Goal: Information Seeking & Learning: Check status

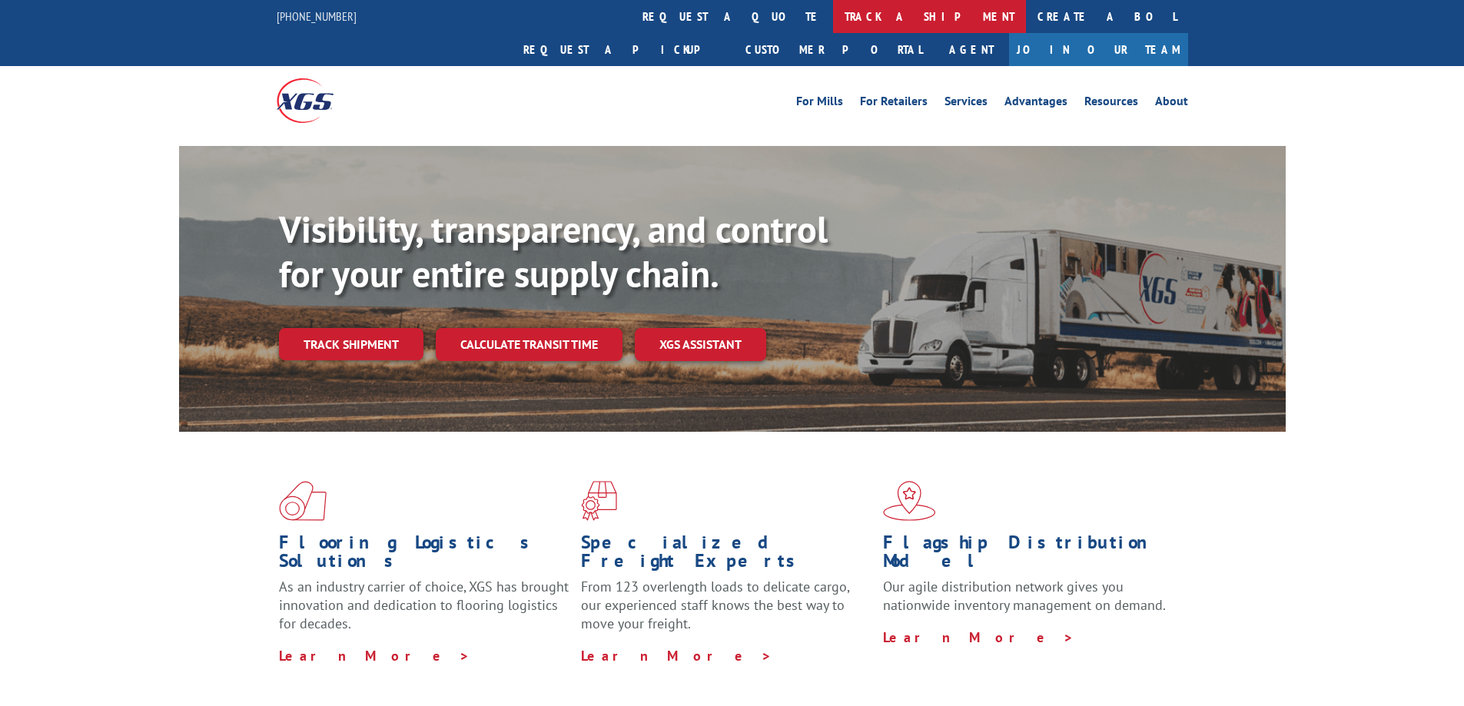
click at [833, 15] on link "track a shipment" at bounding box center [929, 16] width 193 height 33
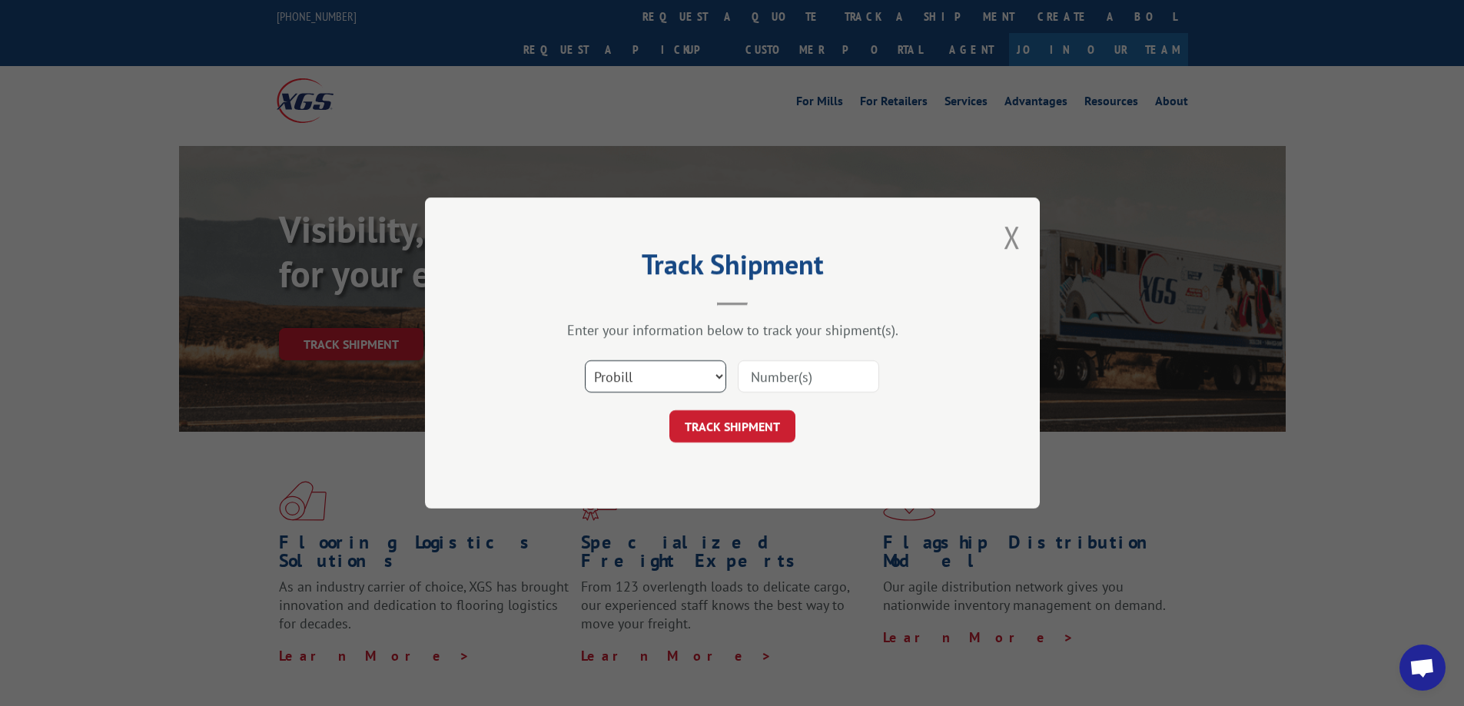
click at [712, 383] on select "Select category... Probill BOL PO" at bounding box center [655, 377] width 141 height 32
select select "bol"
click at [585, 361] on select "Select category... Probill BOL PO" at bounding box center [655, 377] width 141 height 32
click at [793, 380] on input at bounding box center [808, 377] width 141 height 32
paste input "[PERSON_NAME] Transfer & Storage"
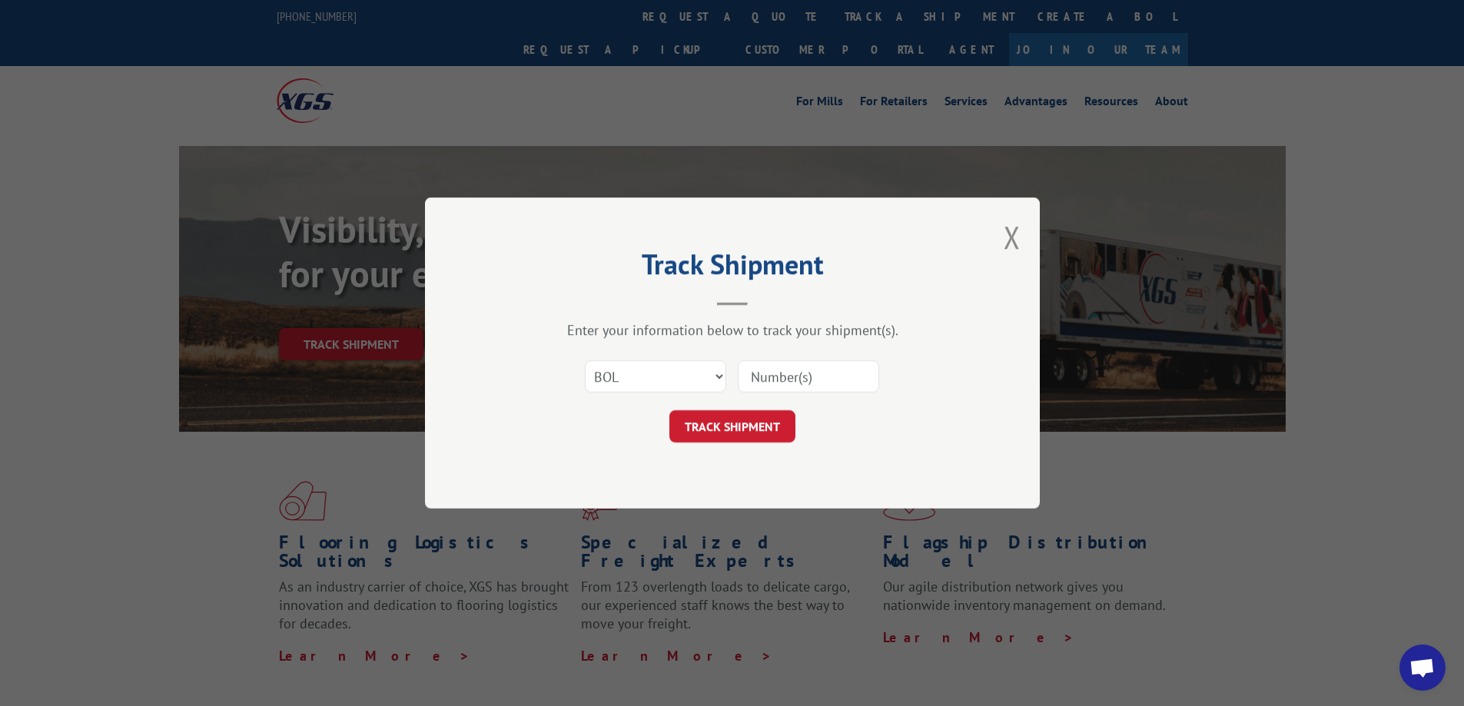
type input "[PERSON_NAME] Transfer & Storage"
drag, startPoint x: 866, startPoint y: 374, endPoint x: 594, endPoint y: 378, distance: 272.2
click at [594, 378] on div "Select category... Probill BOL PO [PERSON_NAME] Transfer & Storage" at bounding box center [732, 376] width 461 height 51
click at [774, 362] on input at bounding box center [808, 377] width 141 height 32
type input "3320914"
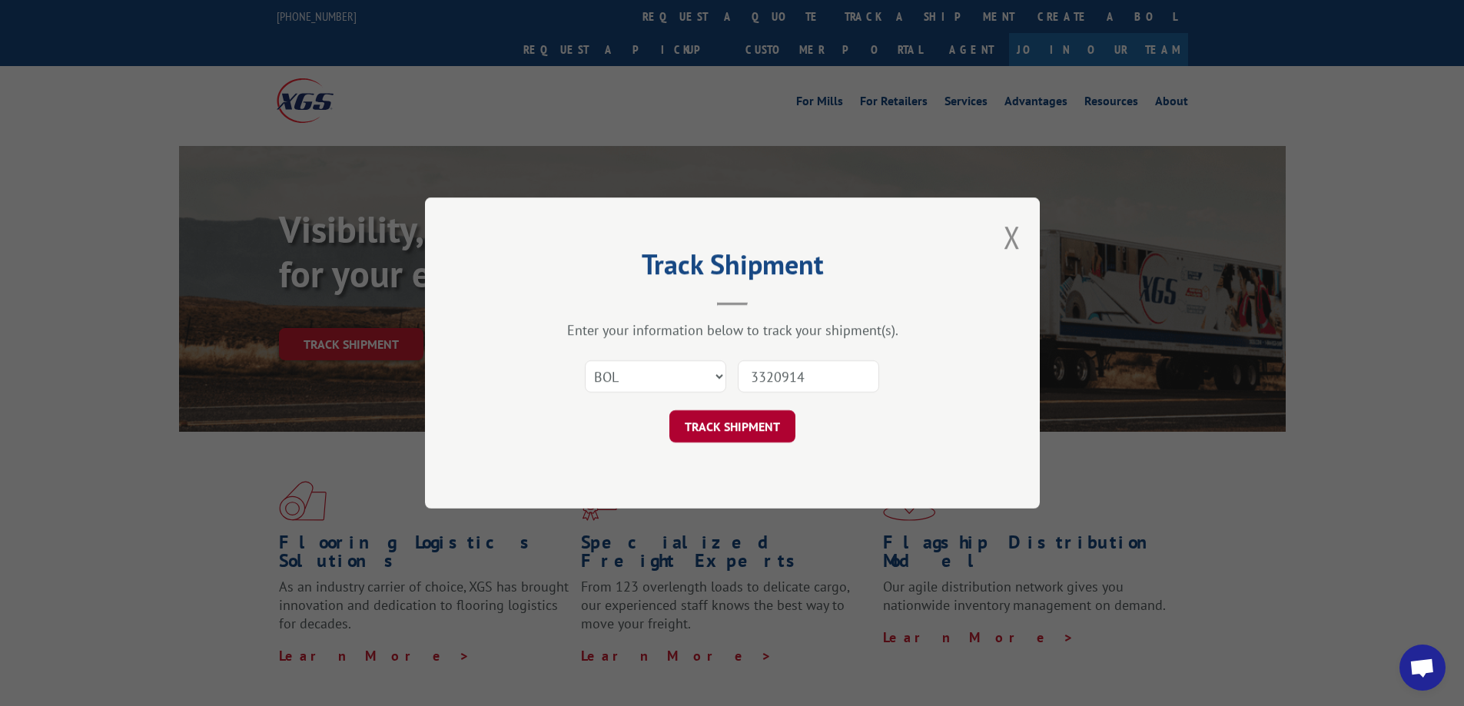
click at [759, 424] on button "TRACK SHIPMENT" at bounding box center [733, 427] width 126 height 32
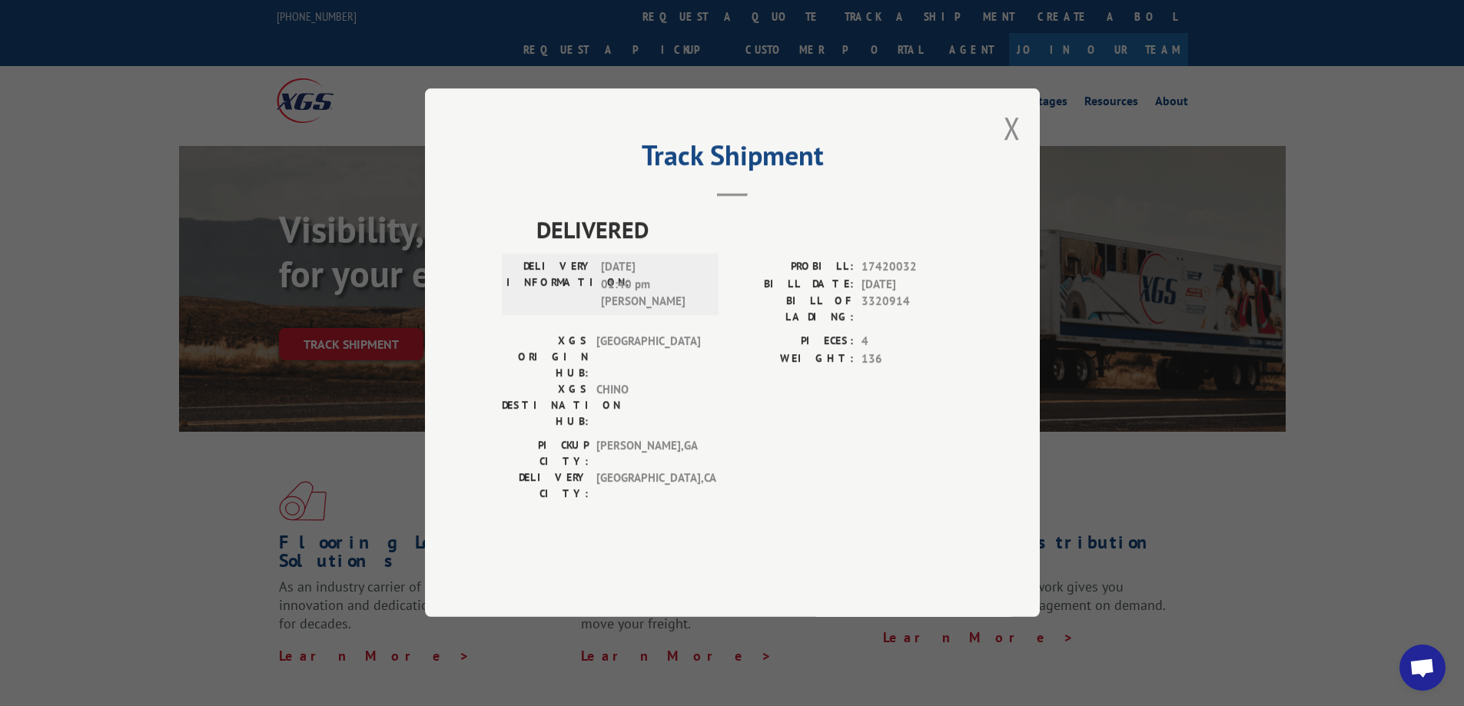
click at [758, 438] on div "[GEOGRAPHIC_DATA]: [GEOGRAPHIC_DATA] , [GEOGRAPHIC_DATA] DELIVERY CITY: [GEOGRA…" at bounding box center [732, 474] width 461 height 72
click at [1008, 148] on button "Close modal" at bounding box center [1012, 128] width 17 height 41
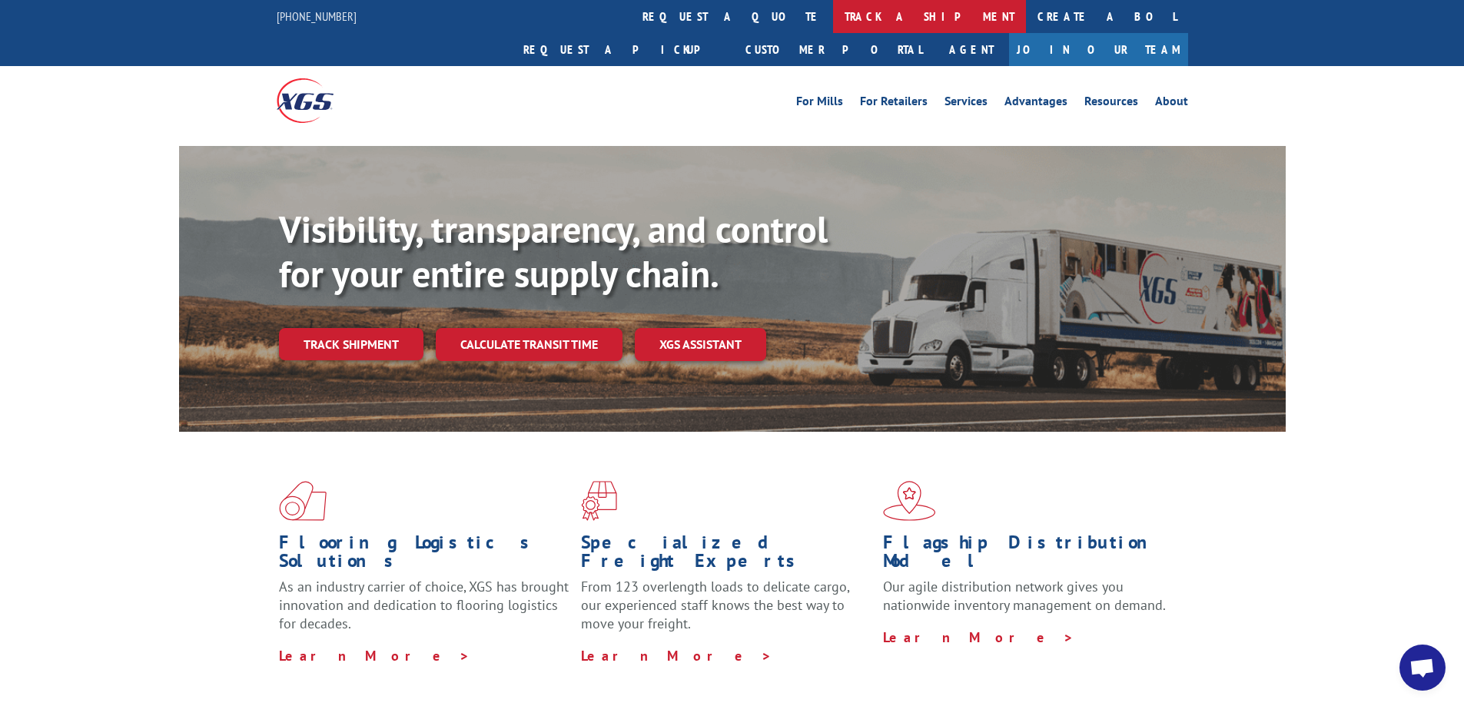
click at [833, 7] on link "track a shipment" at bounding box center [929, 16] width 193 height 33
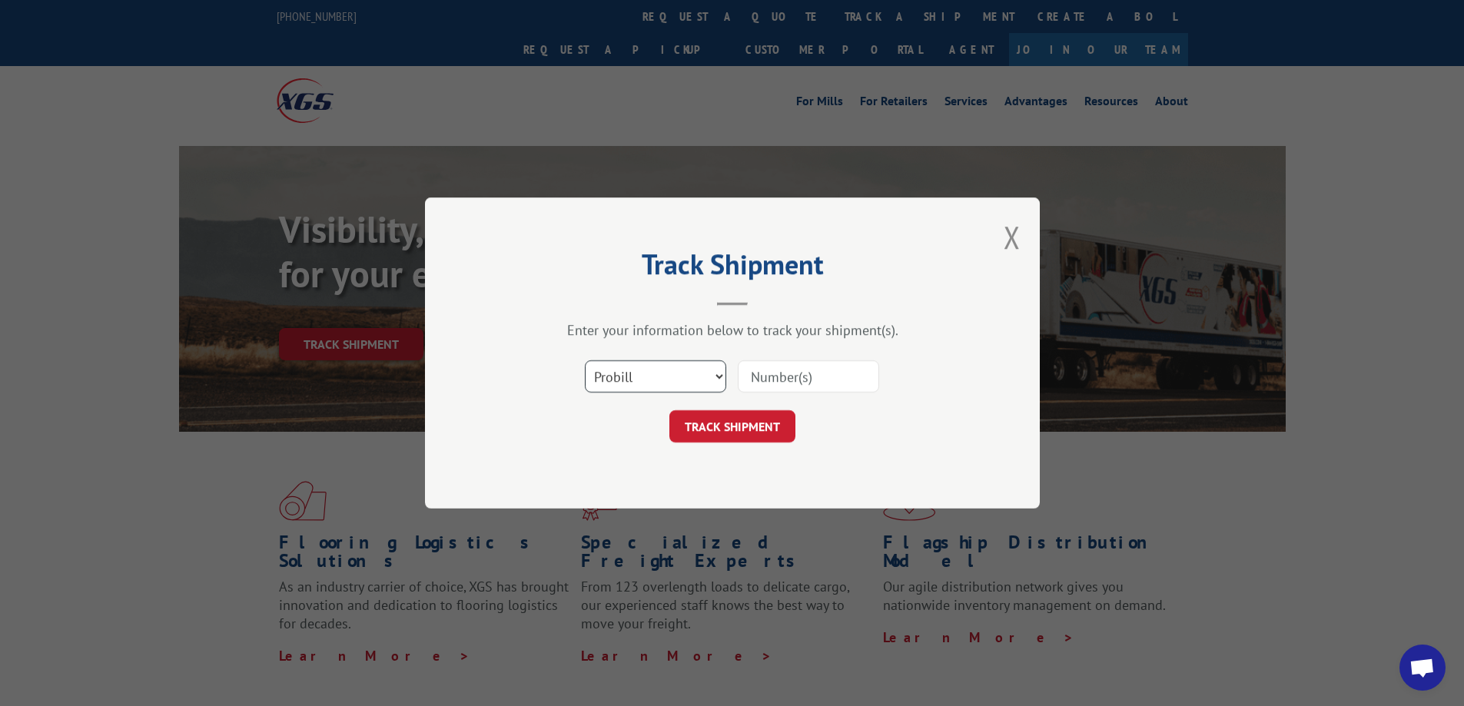
click at [696, 373] on select "Select category... Probill BOL PO" at bounding box center [655, 377] width 141 height 32
select select "bol"
click at [585, 361] on select "Select category... Probill BOL PO" at bounding box center [655, 377] width 141 height 32
click at [792, 384] on input at bounding box center [808, 377] width 141 height 32
type input "3376202"
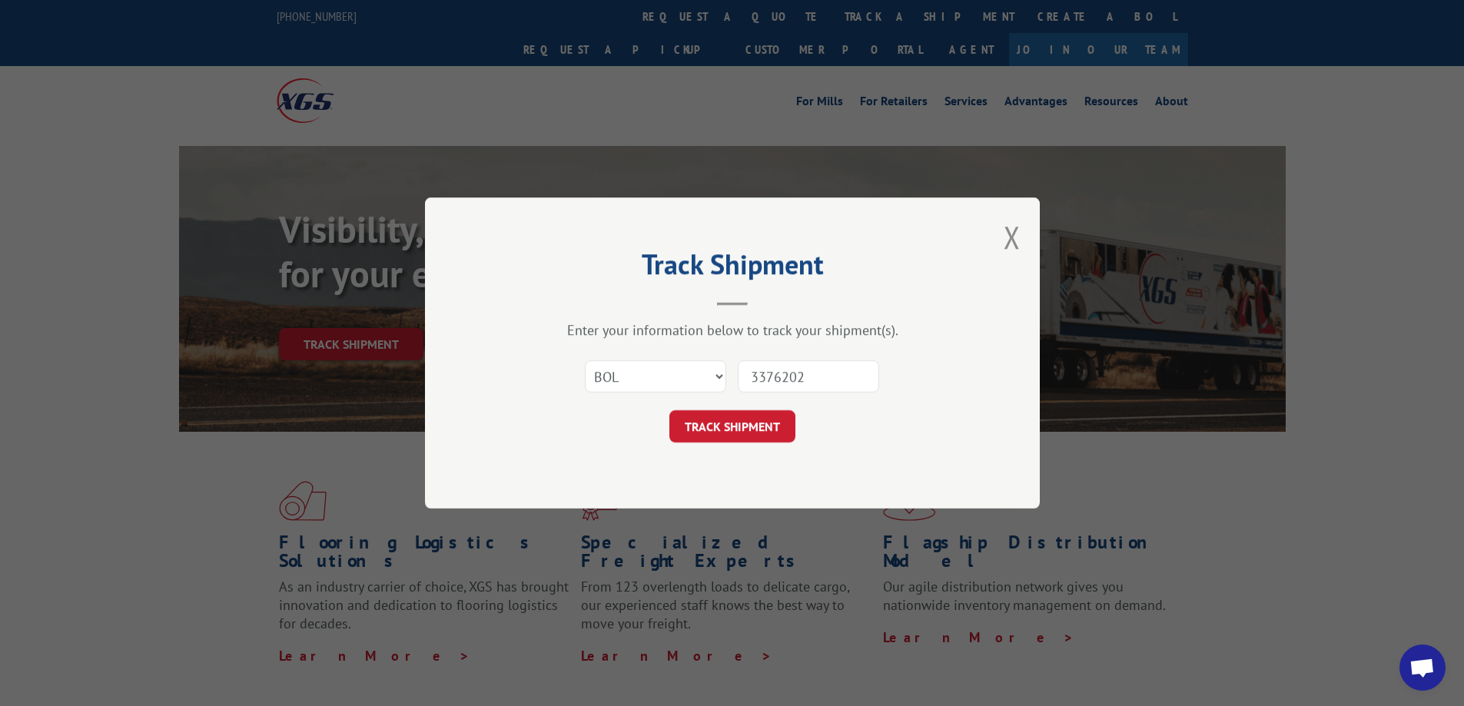
click at [723, 410] on form "Select category... Probill BOL PO 3376202 TRACK SHIPMENT" at bounding box center [732, 396] width 461 height 91
click at [721, 429] on button "TRACK SHIPMENT" at bounding box center [733, 427] width 126 height 32
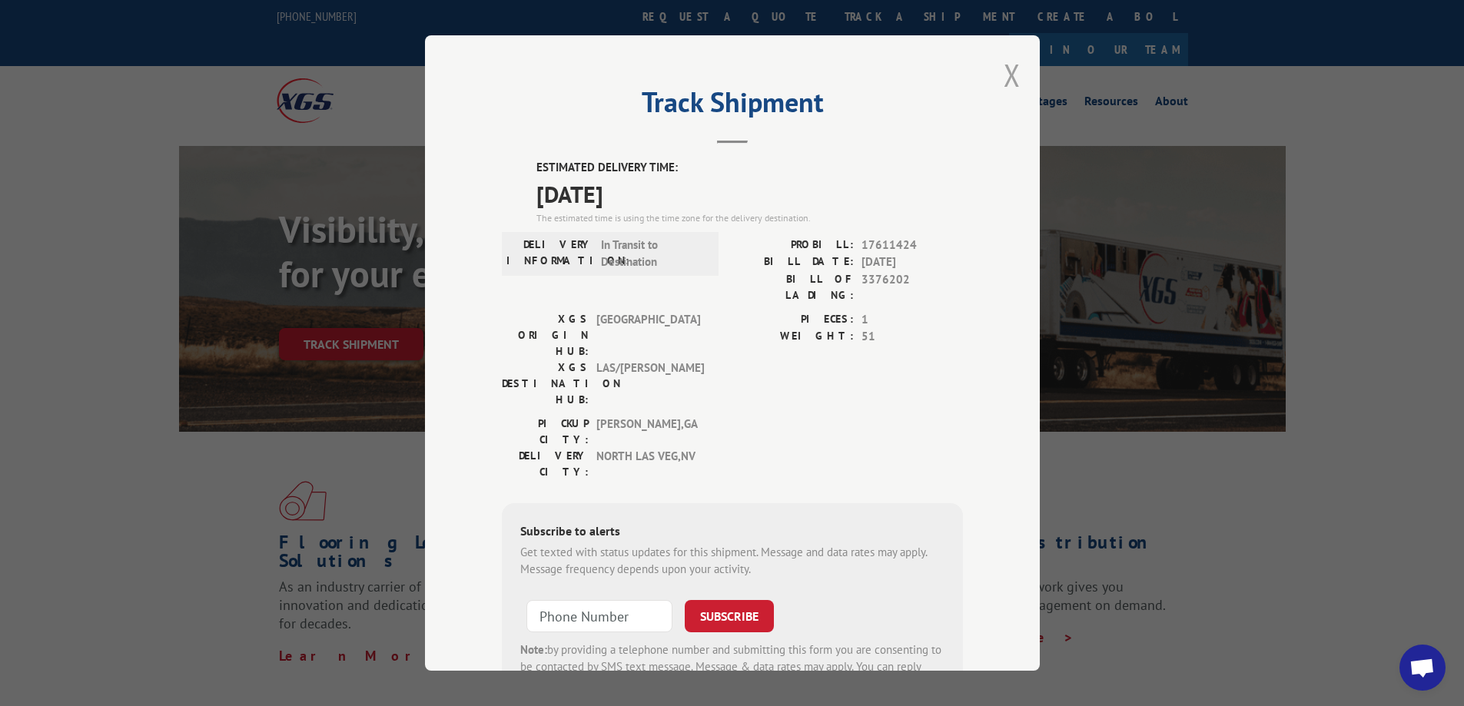
click at [1004, 74] on button "Close modal" at bounding box center [1012, 75] width 17 height 41
